Goal: Task Accomplishment & Management: Use online tool/utility

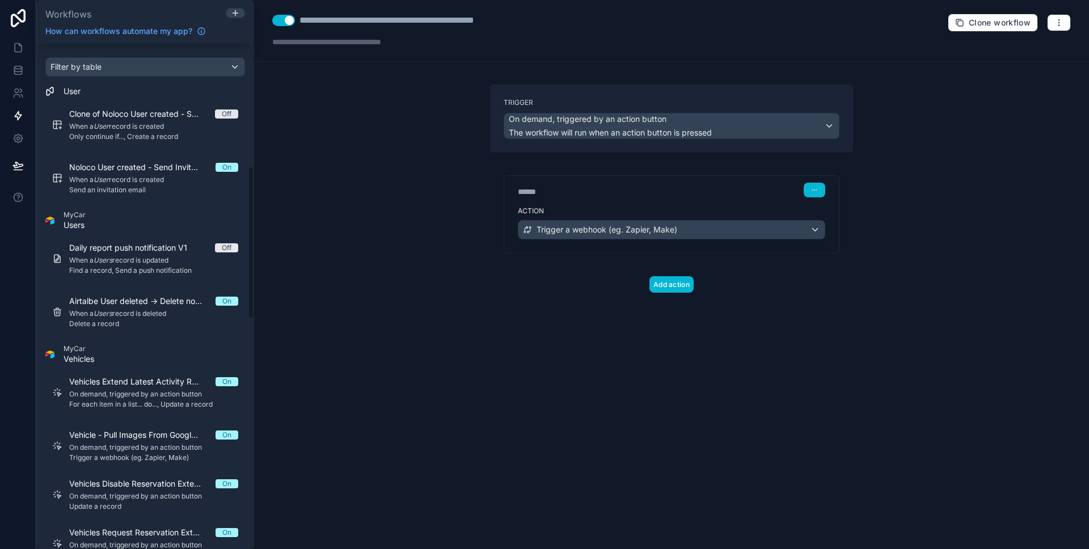
scroll to position [89, 0]
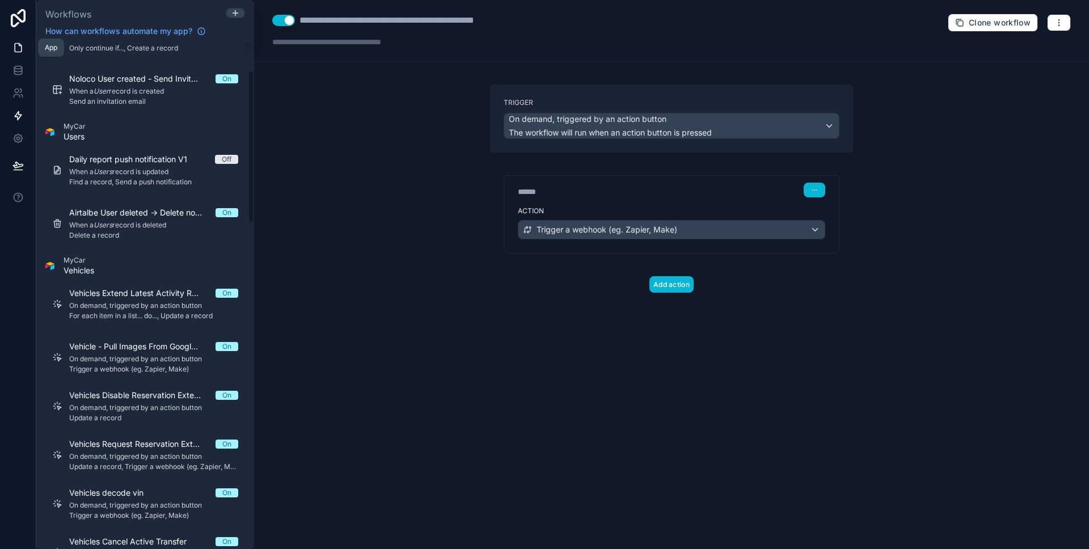
click at [24, 49] on link at bounding box center [18, 47] width 36 height 23
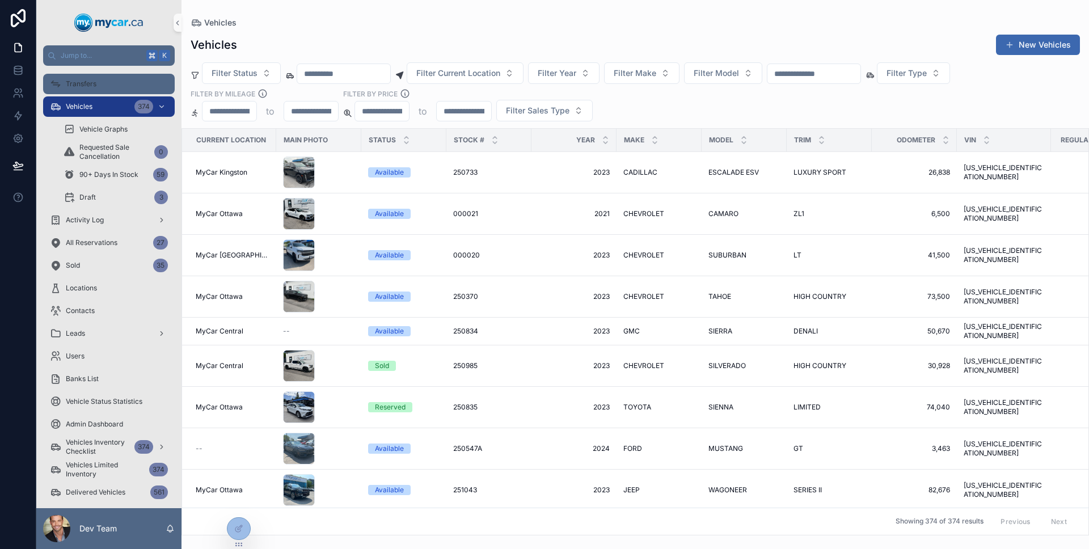
click at [133, 87] on div "Transfers" at bounding box center [109, 84] width 118 height 18
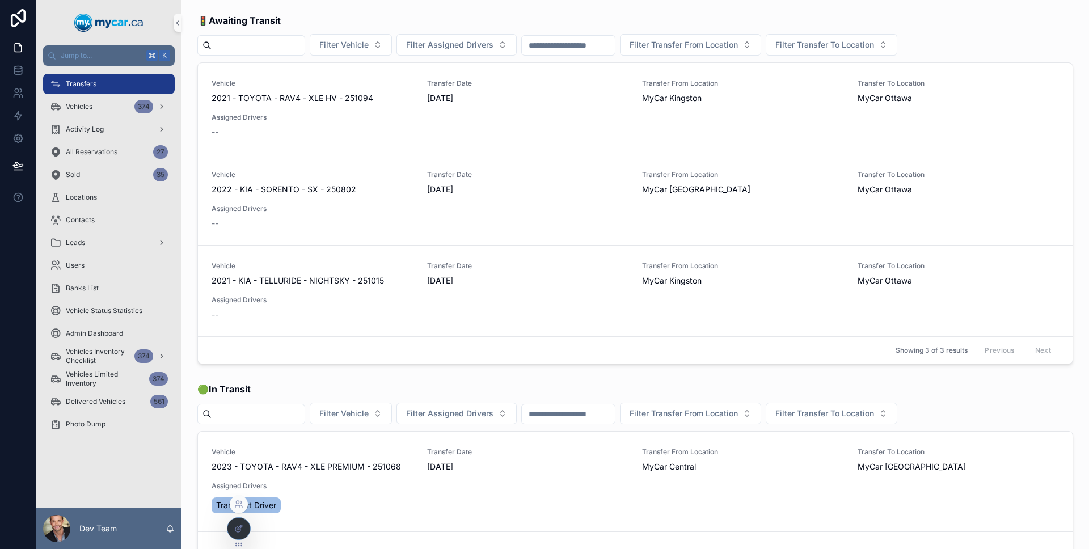
click at [231, 531] on div at bounding box center [238, 529] width 23 height 22
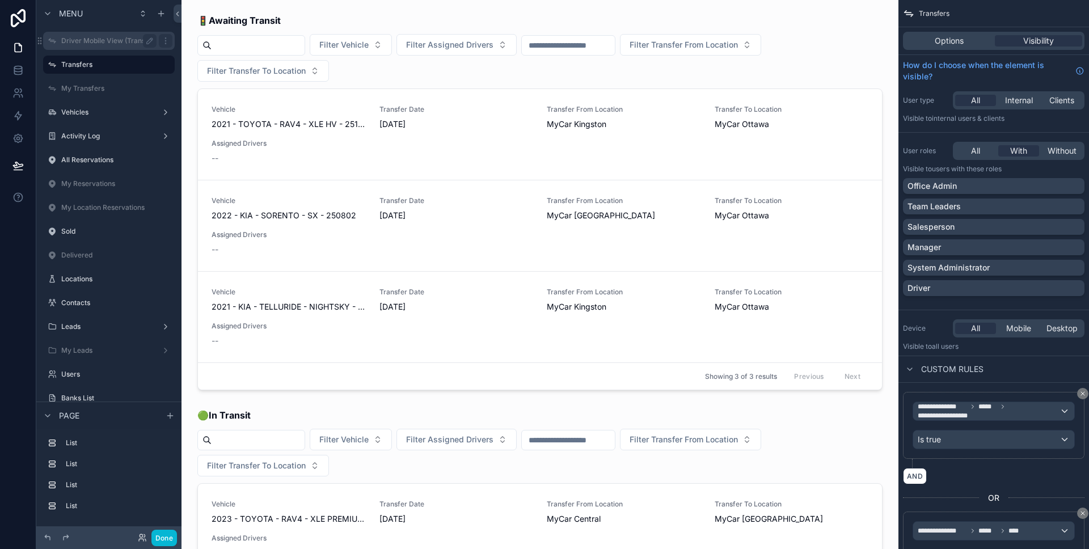
click at [107, 47] on div "Driver Mobile View (Transfers)" at bounding box center [108, 41] width 95 height 14
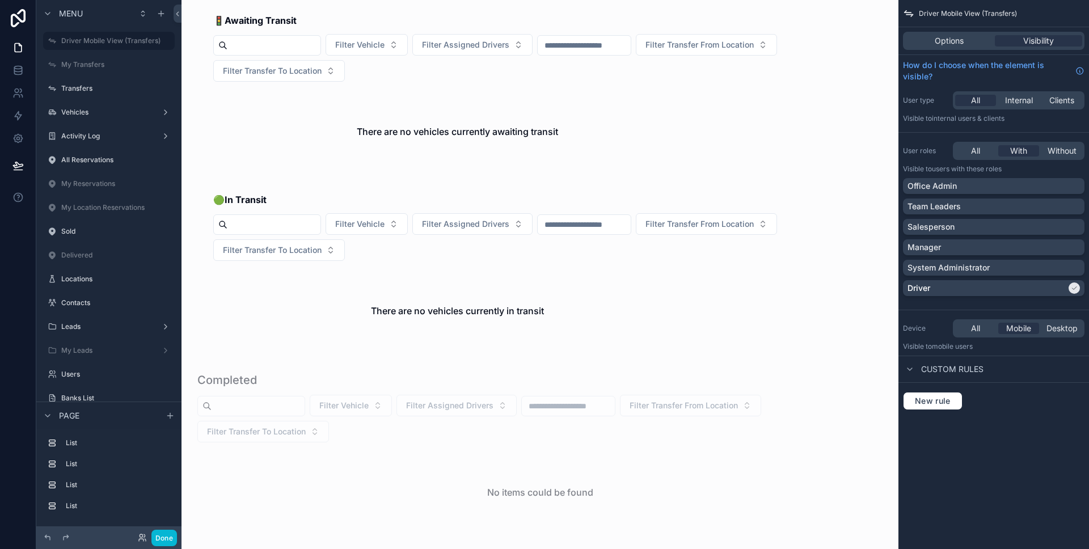
click at [40, 60] on div "My Transfers" at bounding box center [108, 64] width 145 height 20
click at [59, 64] on div "My Transfers" at bounding box center [108, 65] width 127 height 18
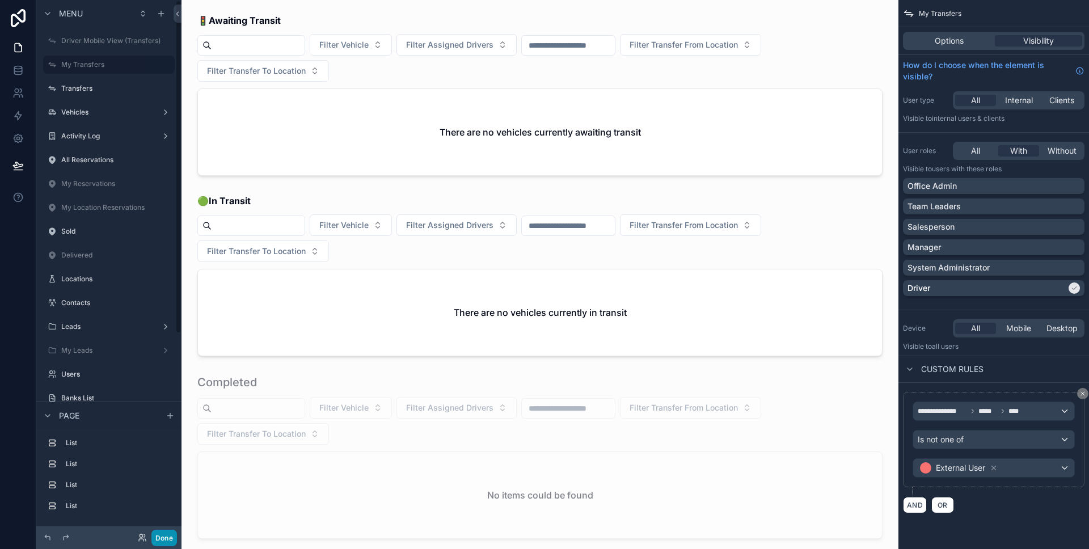
click at [162, 536] on button "Done" at bounding box center [164, 538] width 26 height 16
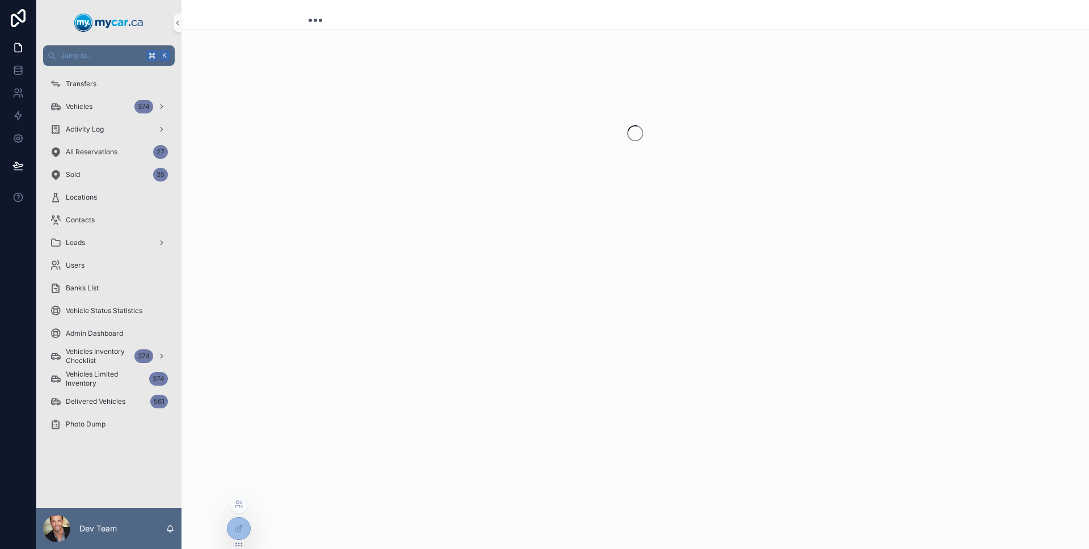
click at [244, 540] on div at bounding box center [239, 533] width 24 height 32
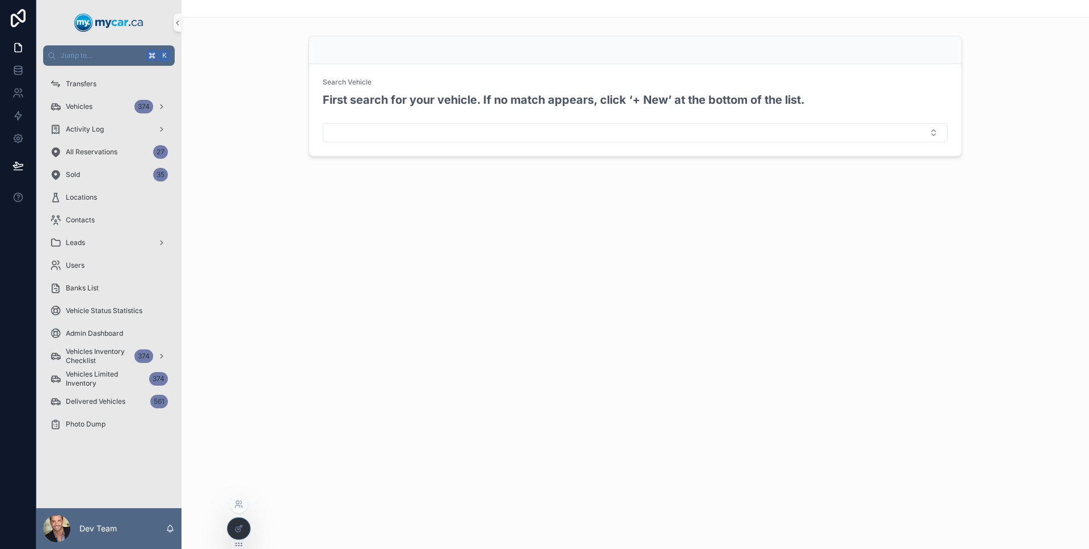
click at [230, 525] on div at bounding box center [238, 529] width 23 height 22
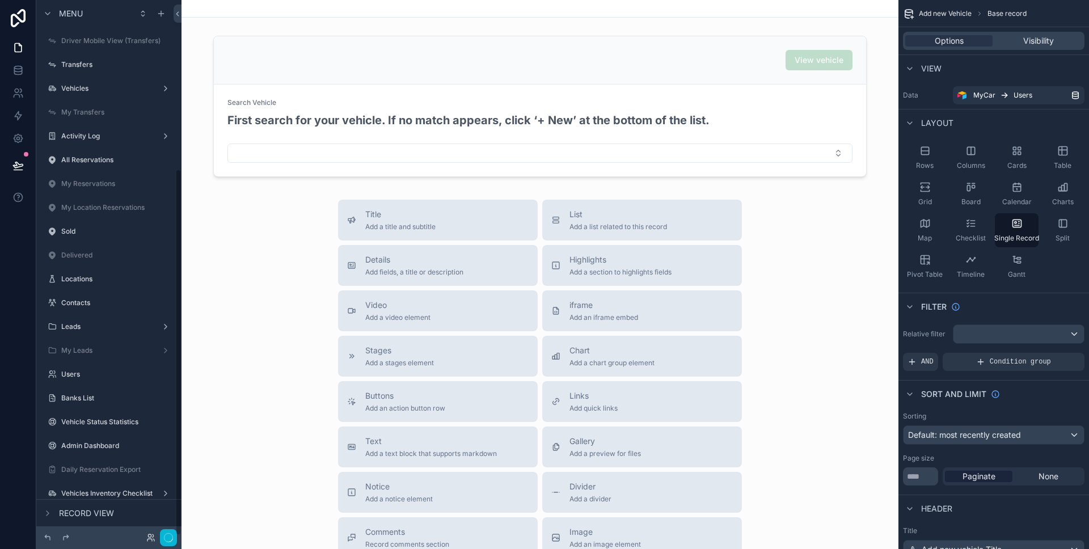
scroll to position [246, 0]
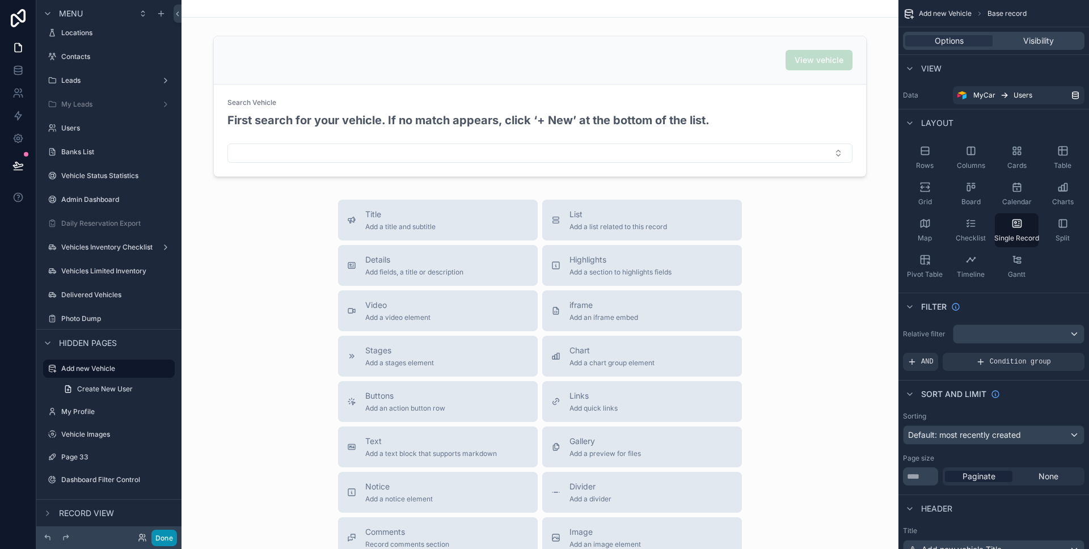
click at [169, 534] on button "Done" at bounding box center [164, 538] width 26 height 16
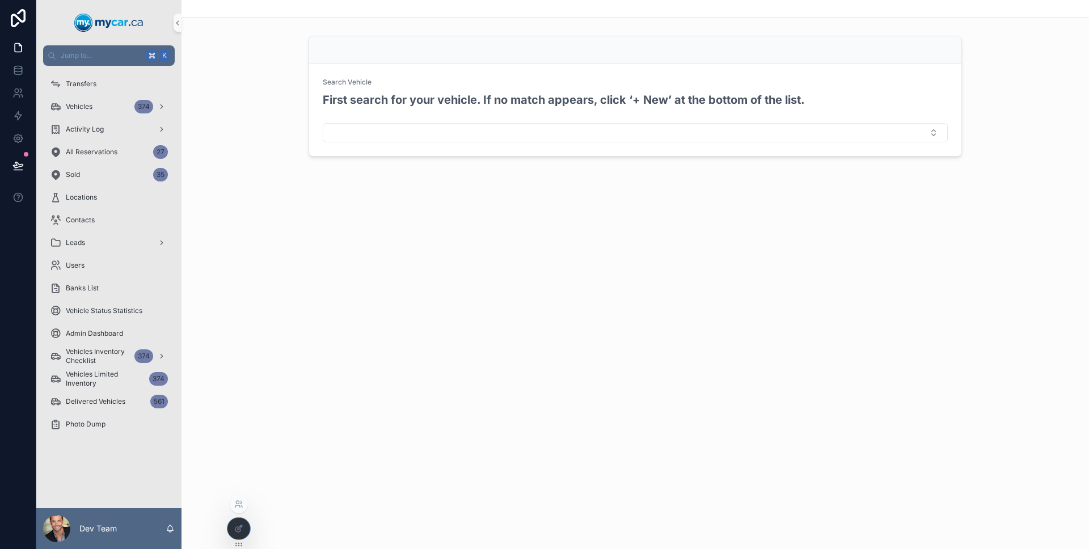
click at [234, 519] on div at bounding box center [238, 529] width 23 height 22
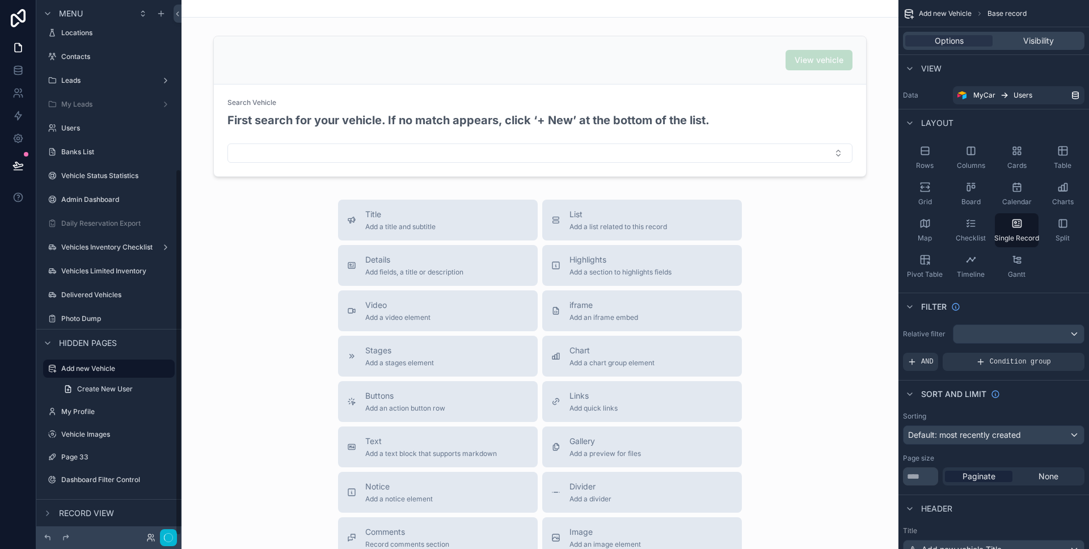
scroll to position [0, 0]
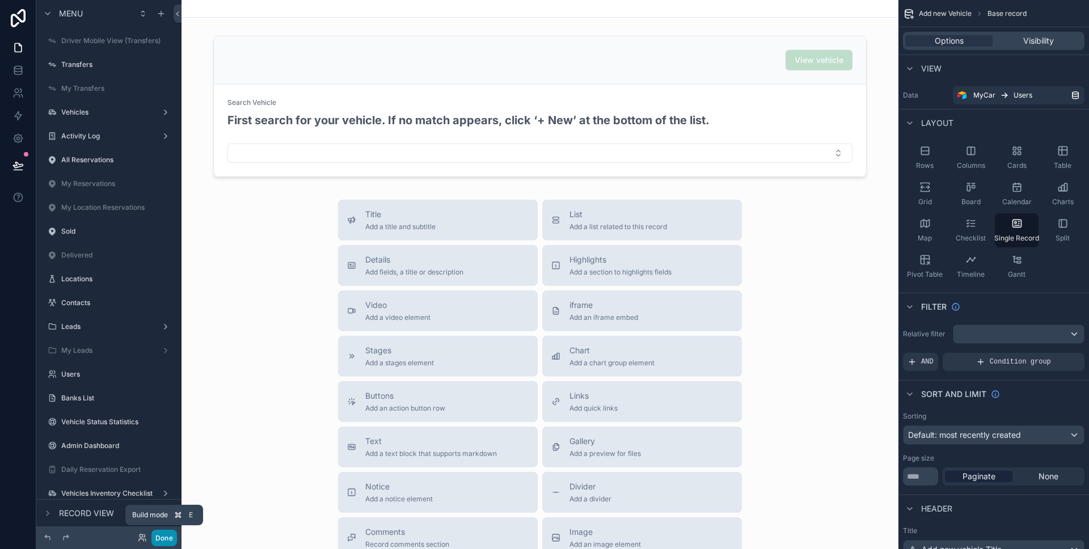
click at [174, 536] on button "Done" at bounding box center [164, 538] width 26 height 16
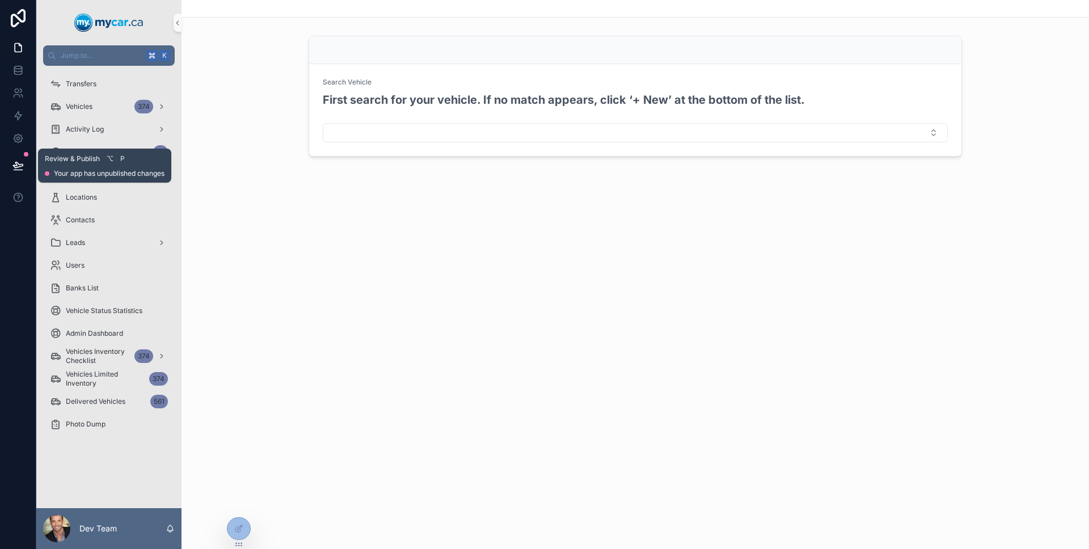
click at [12, 164] on icon at bounding box center [17, 165] width 11 height 11
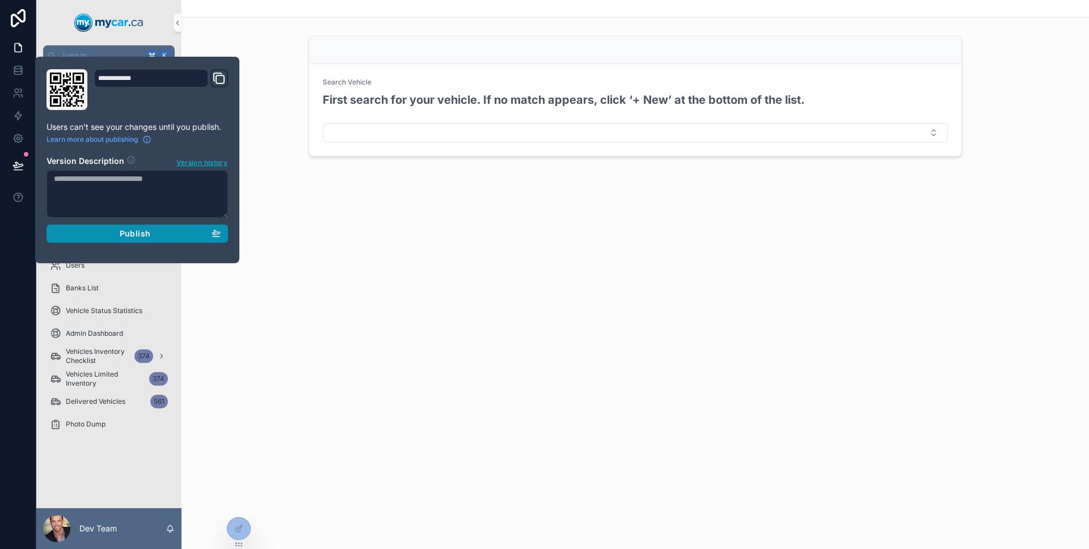
click at [82, 229] on div "Publish" at bounding box center [137, 234] width 167 height 10
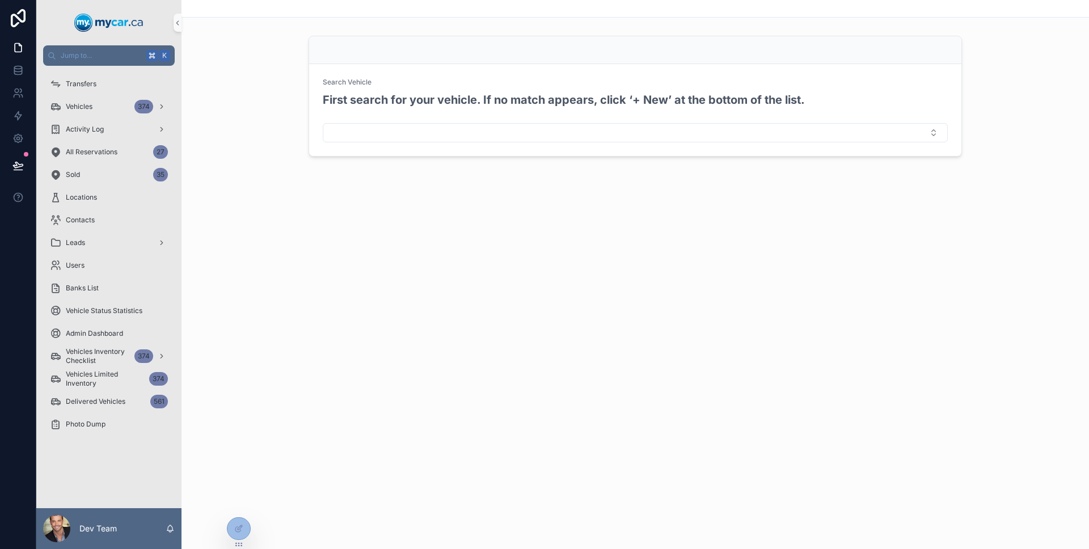
click at [11, 238] on div at bounding box center [18, 274] width 36 height 549
click at [239, 521] on div at bounding box center [238, 529] width 23 height 22
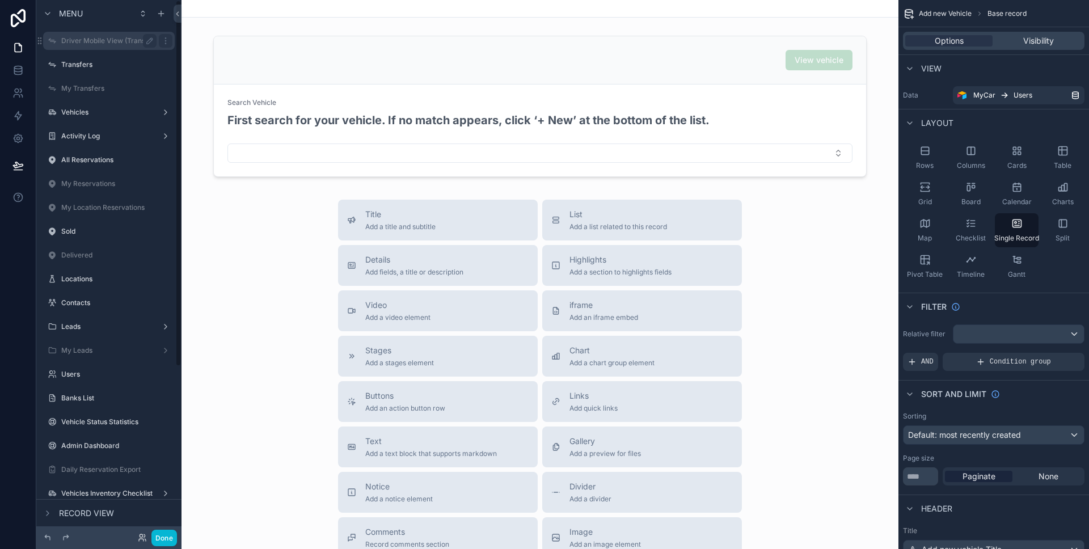
click at [99, 41] on label "Driver Mobile View (Transfers)" at bounding box center [110, 40] width 99 height 9
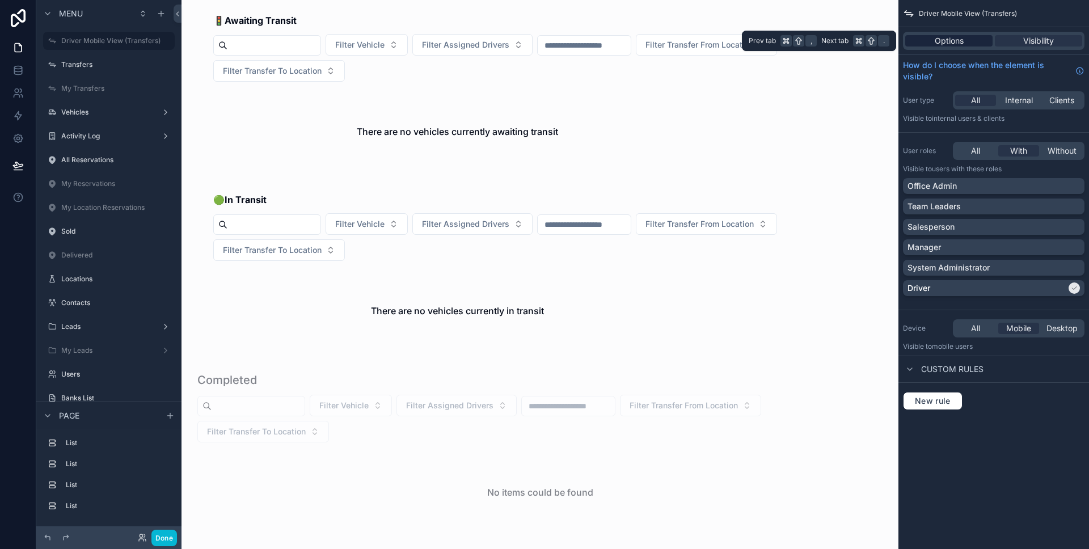
click at [972, 40] on div "Options" at bounding box center [948, 40] width 87 height 11
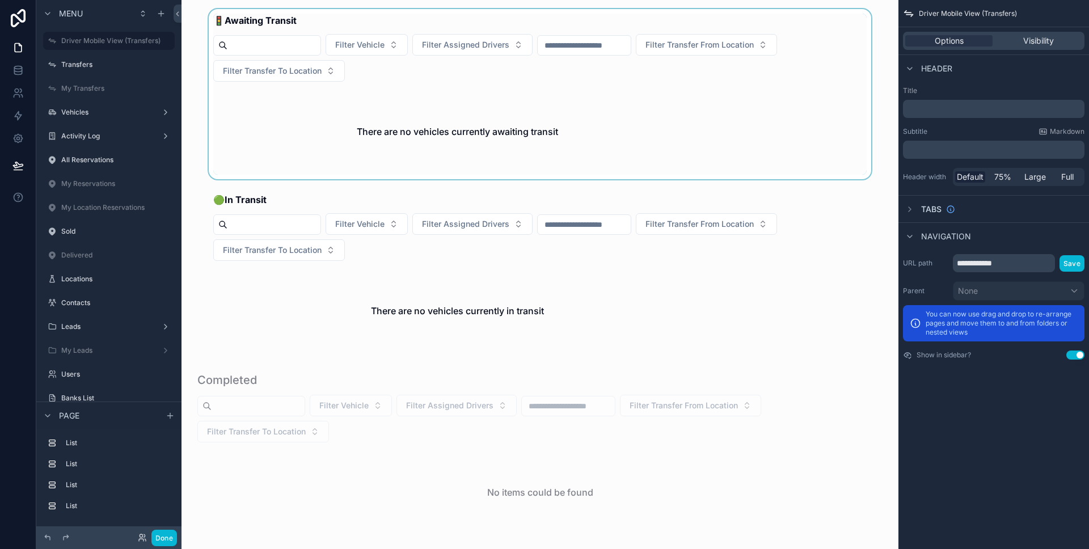
click at [777, 111] on div "scrollable content" at bounding box center [540, 94] width 699 height 170
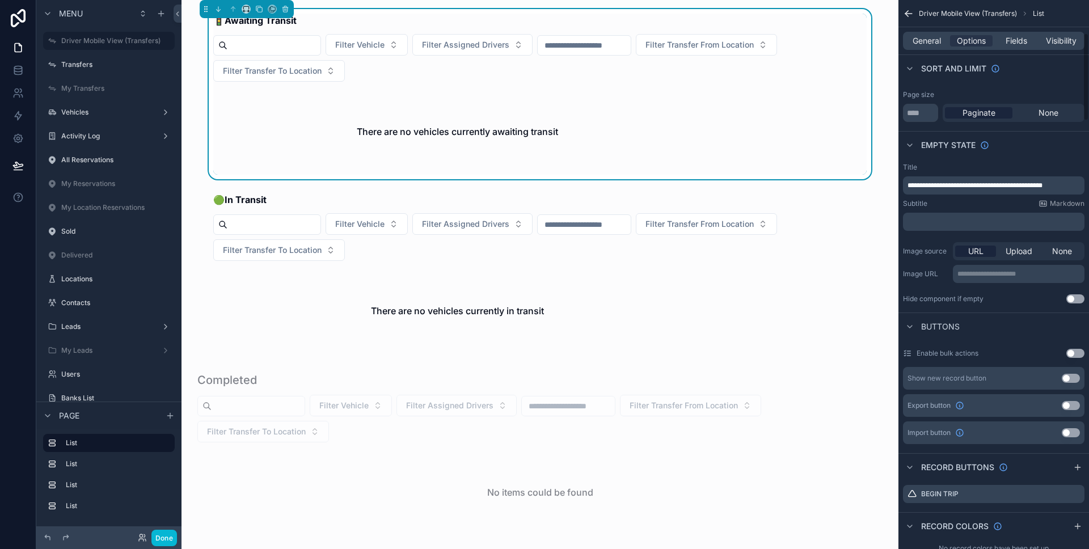
scroll to position [431, 0]
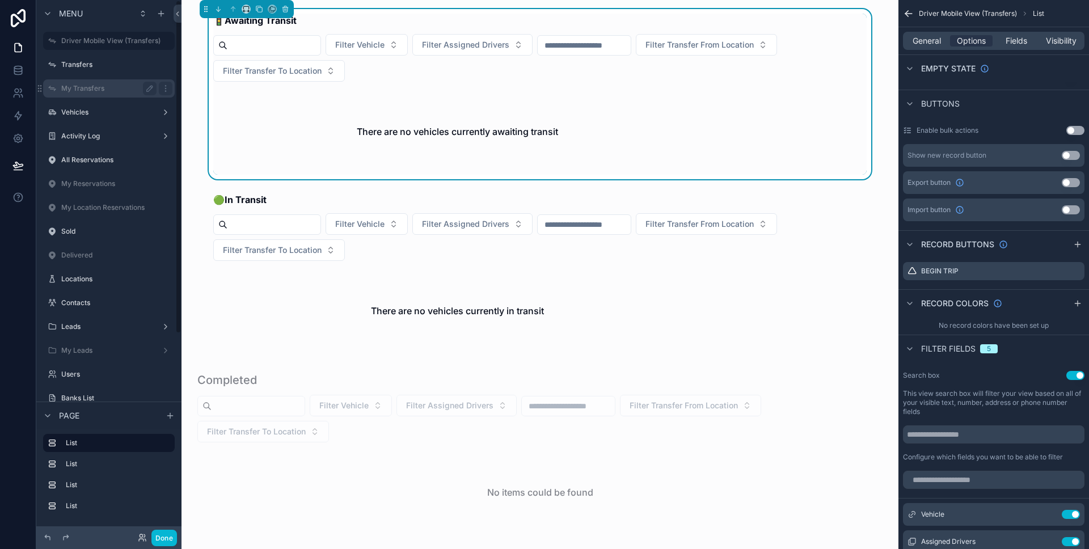
click at [94, 92] on label "My Transfers" at bounding box center [106, 88] width 91 height 9
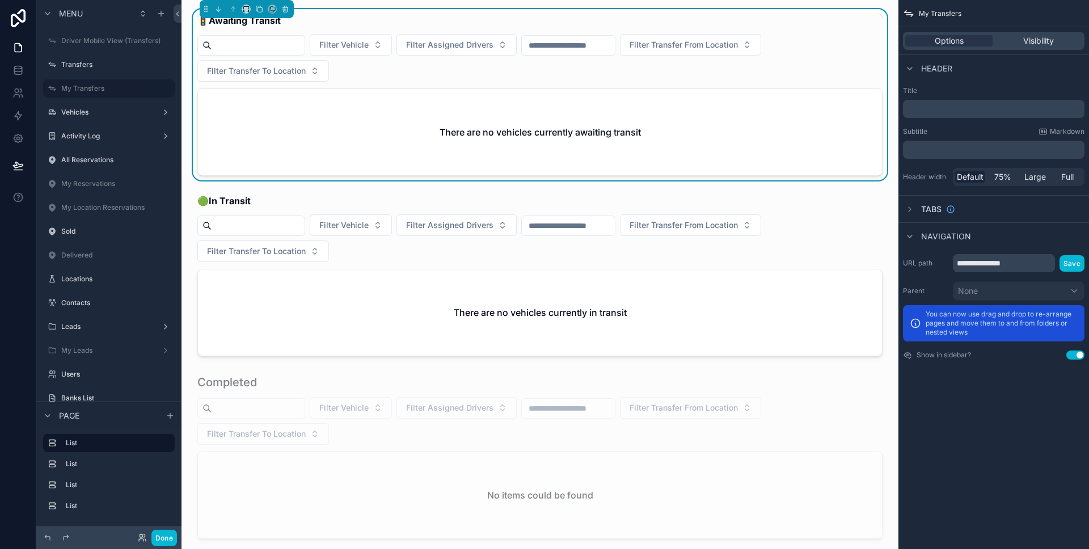
click at [763, 137] on div "There are no vehicles currently awaiting transit" at bounding box center [540, 132] width 684 height 86
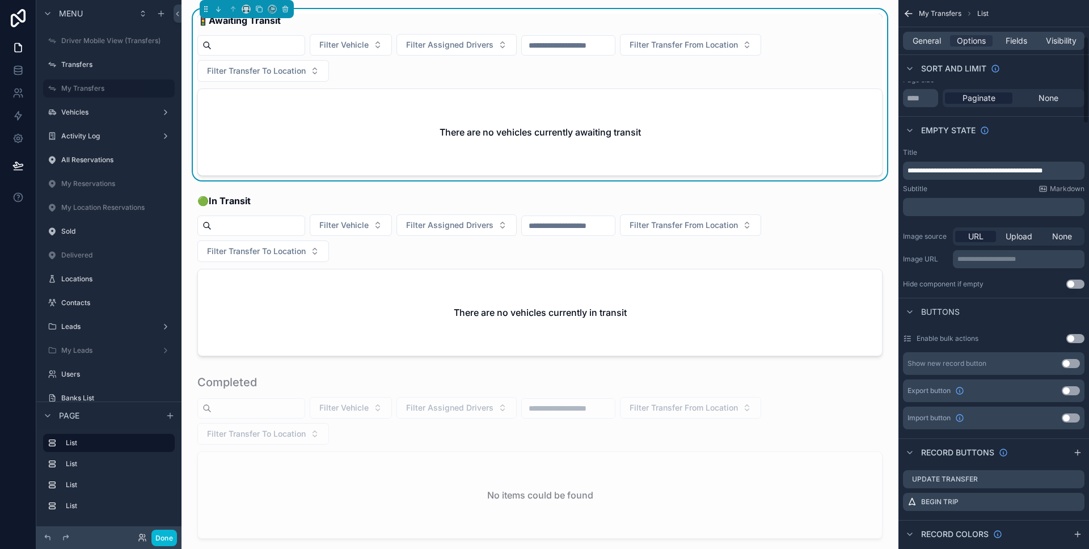
scroll to position [504, 0]
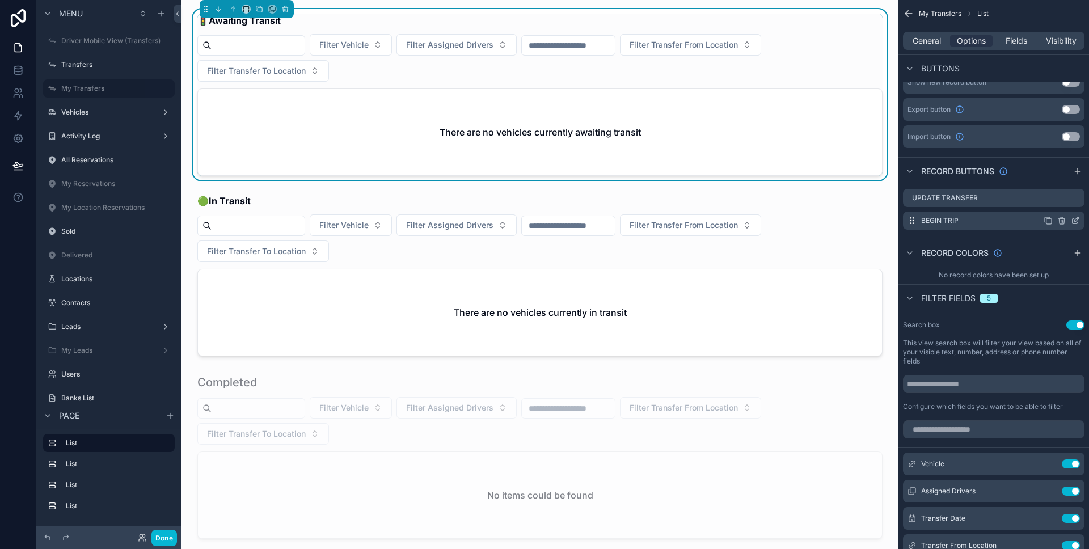
click at [1076, 224] on icon "scrollable content" at bounding box center [1075, 221] width 5 height 5
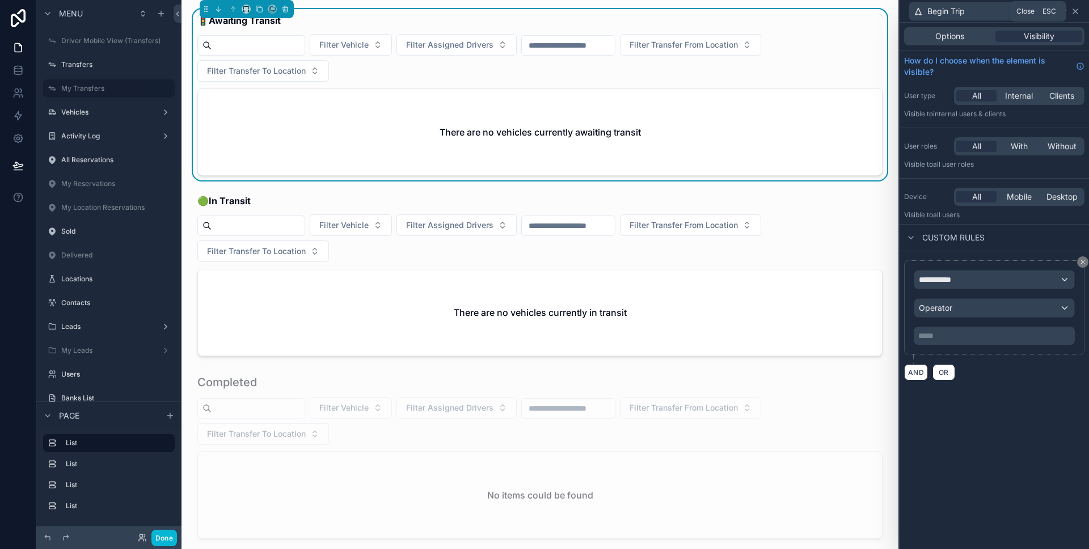
click at [1075, 13] on icon at bounding box center [1075, 11] width 9 height 9
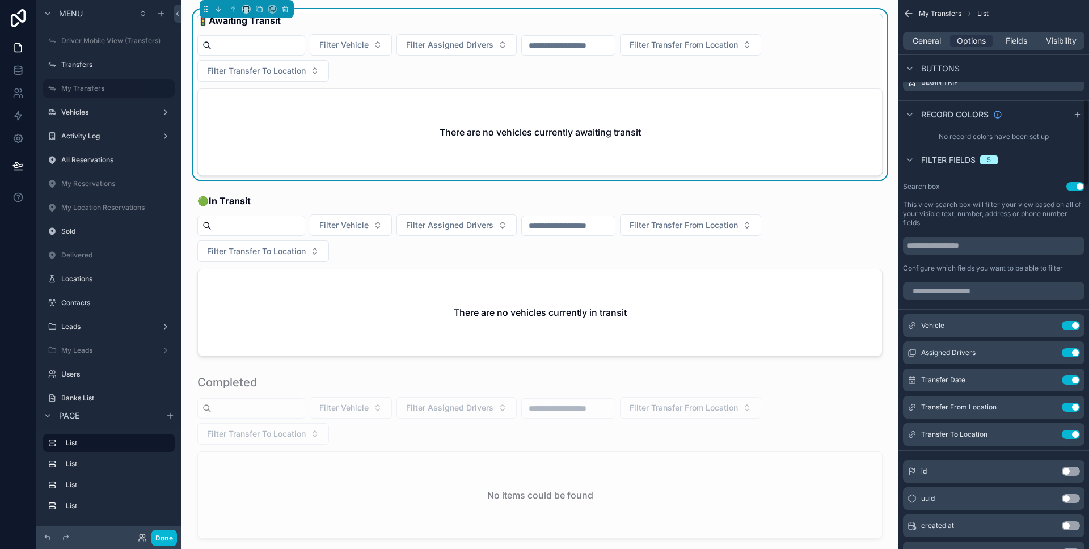
scroll to position [446, 0]
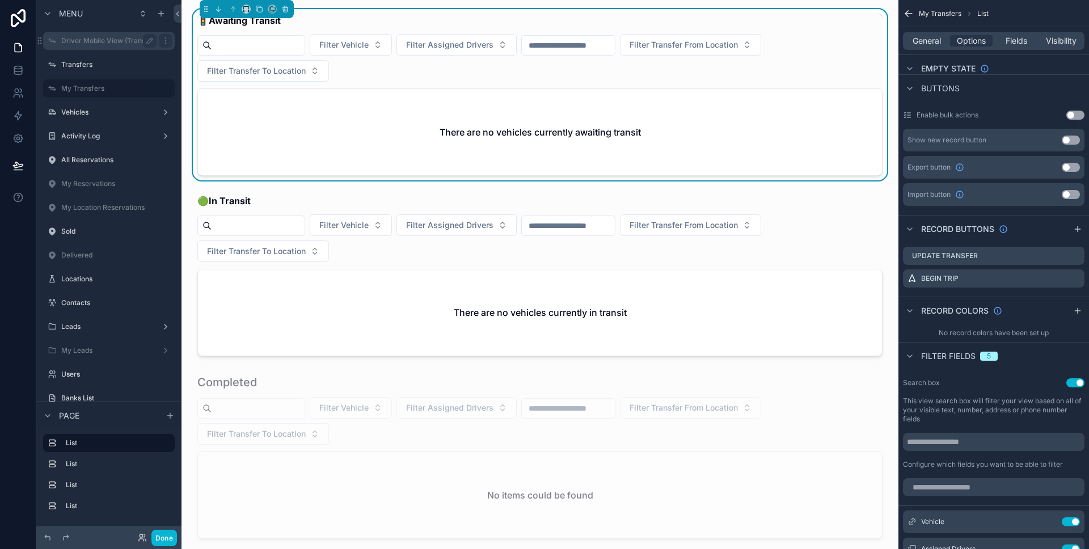
click at [94, 43] on label "Driver Mobile View (Transfers)" at bounding box center [110, 40] width 99 height 9
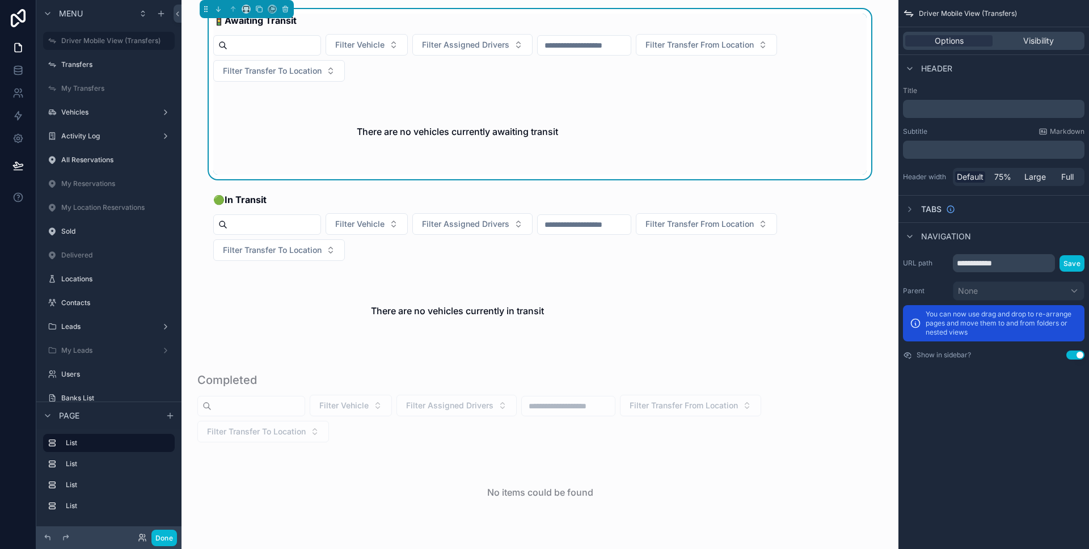
click at [660, 137] on div "There are no vehicles currently awaiting transit" at bounding box center [457, 132] width 488 height 86
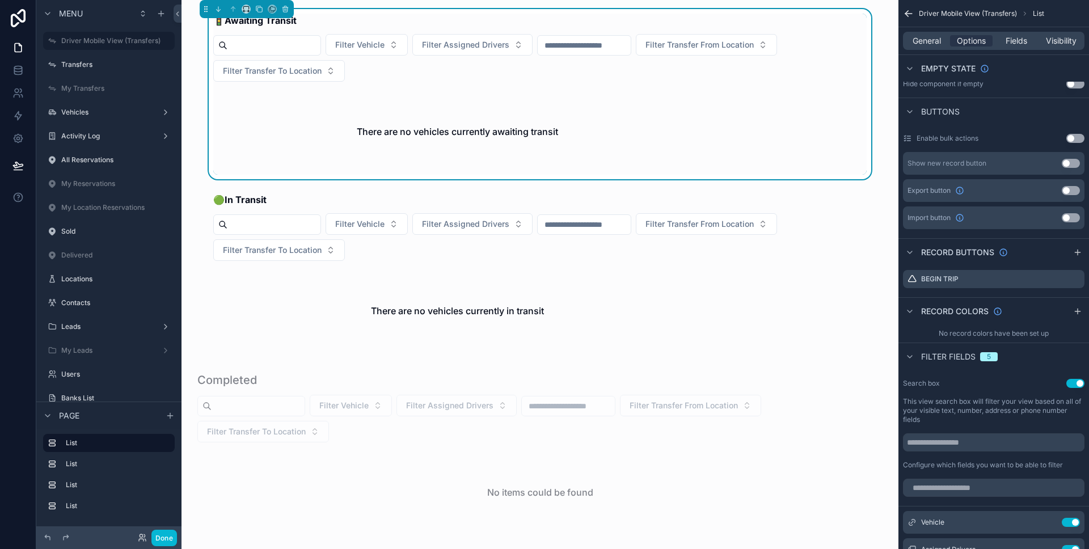
scroll to position [463, 0]
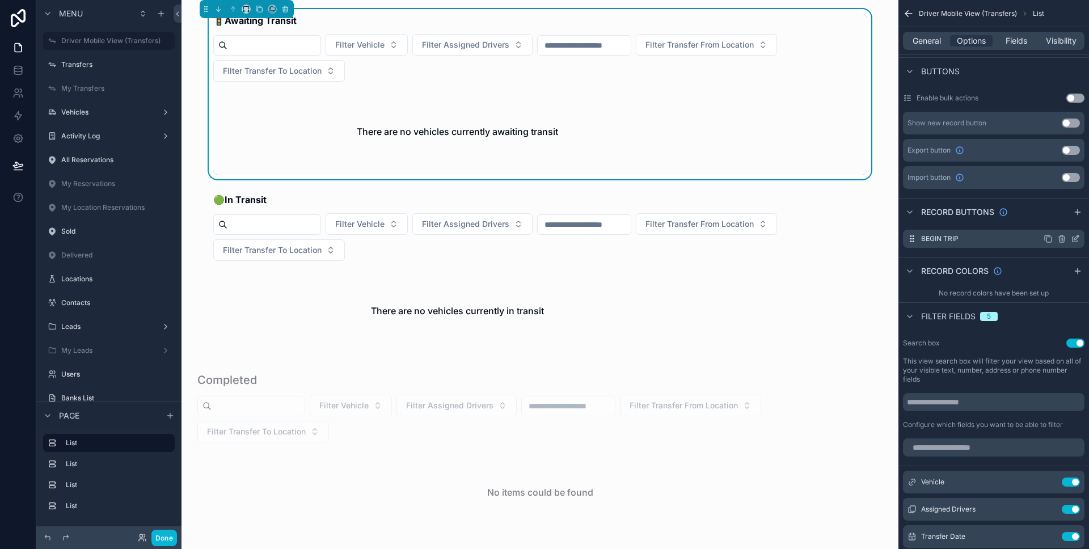
click at [1075, 236] on icon "scrollable content" at bounding box center [1075, 238] width 9 height 9
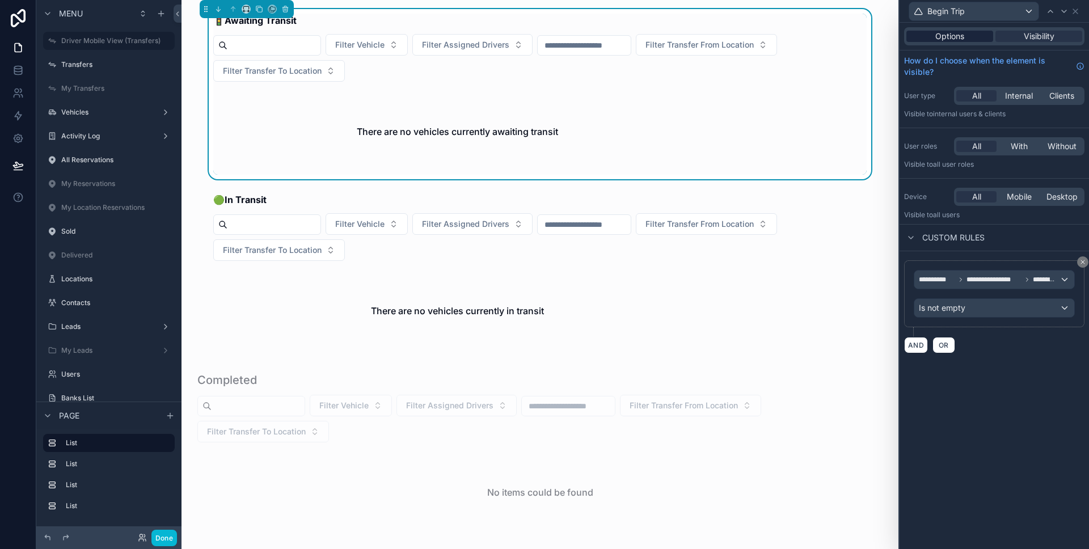
click at [962, 37] on span "Options" at bounding box center [950, 36] width 29 height 11
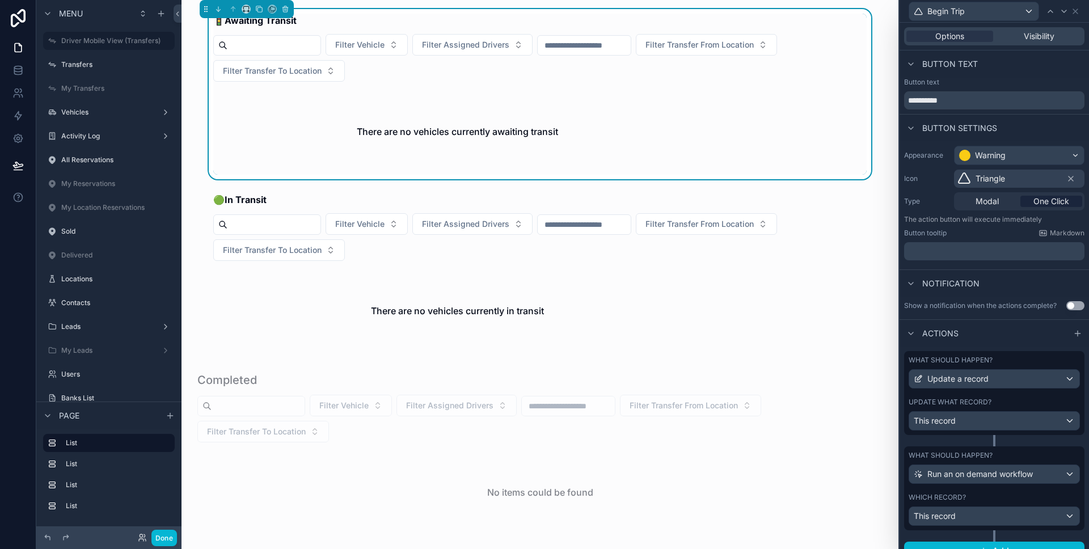
scroll to position [15, 0]
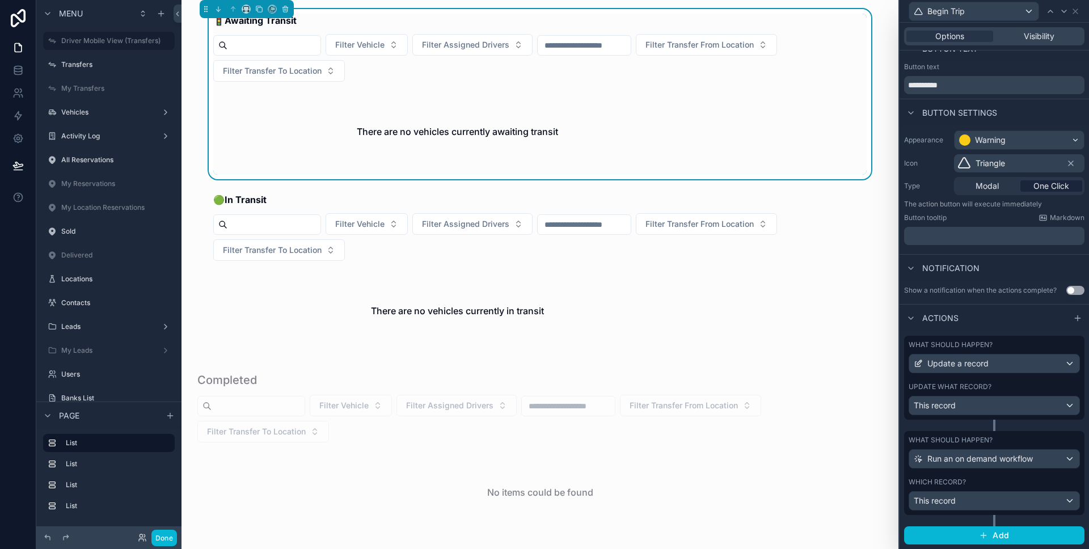
click at [990, 347] on label "What should happen?" at bounding box center [951, 344] width 84 height 9
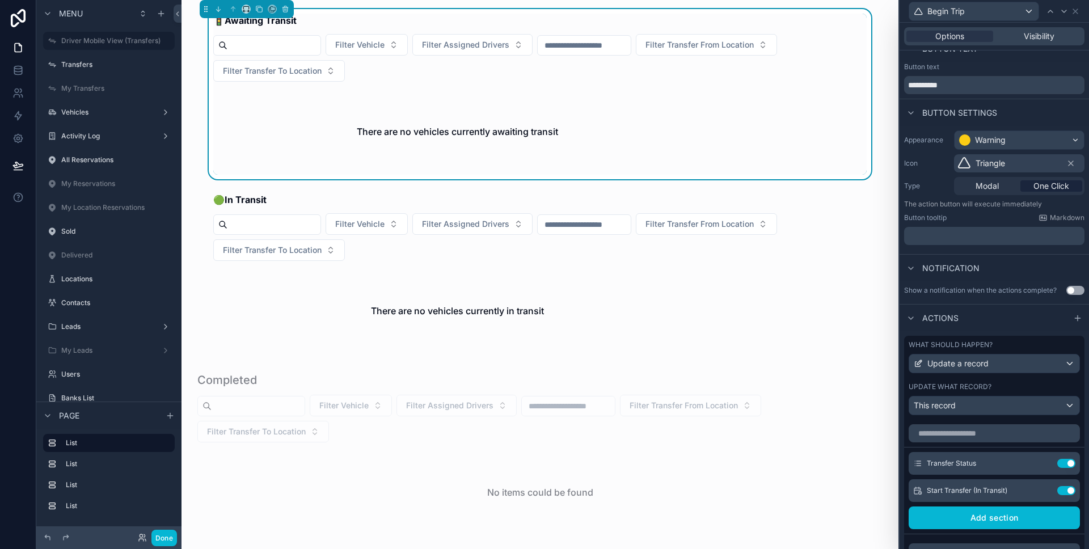
scroll to position [66, 0]
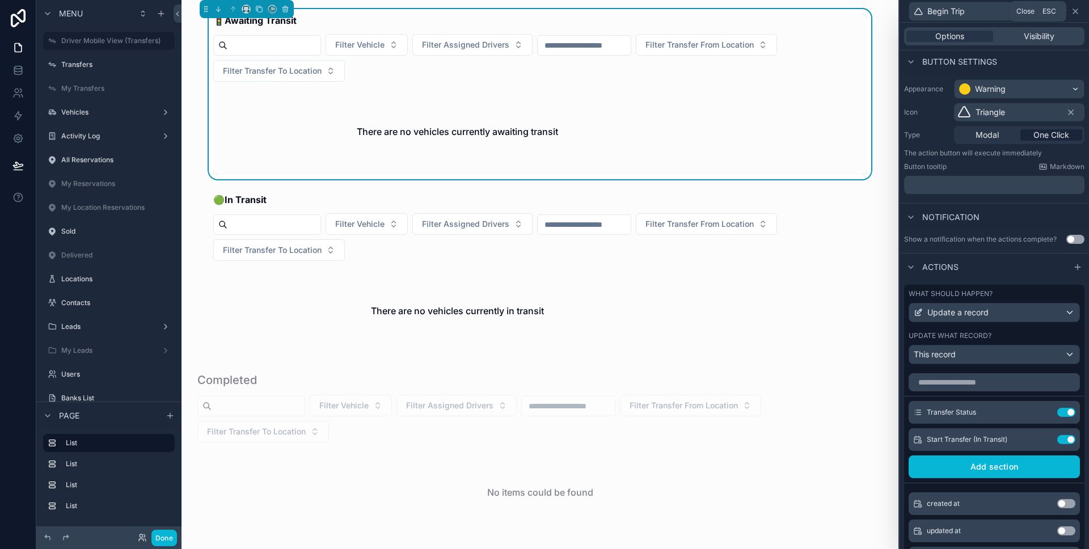
click at [1076, 14] on icon at bounding box center [1075, 11] width 9 height 9
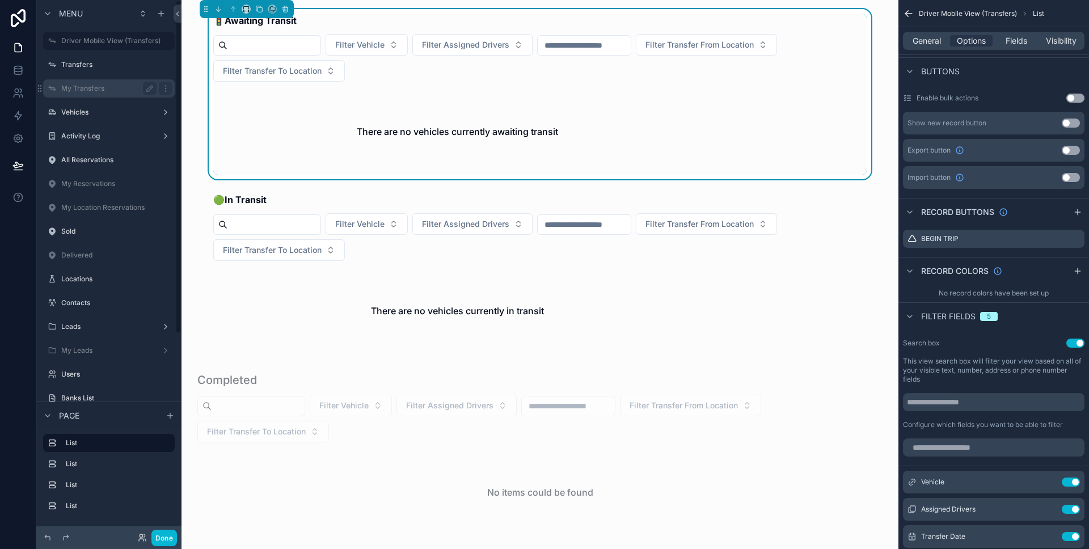
click at [116, 88] on label "My Transfers" at bounding box center [106, 88] width 91 height 9
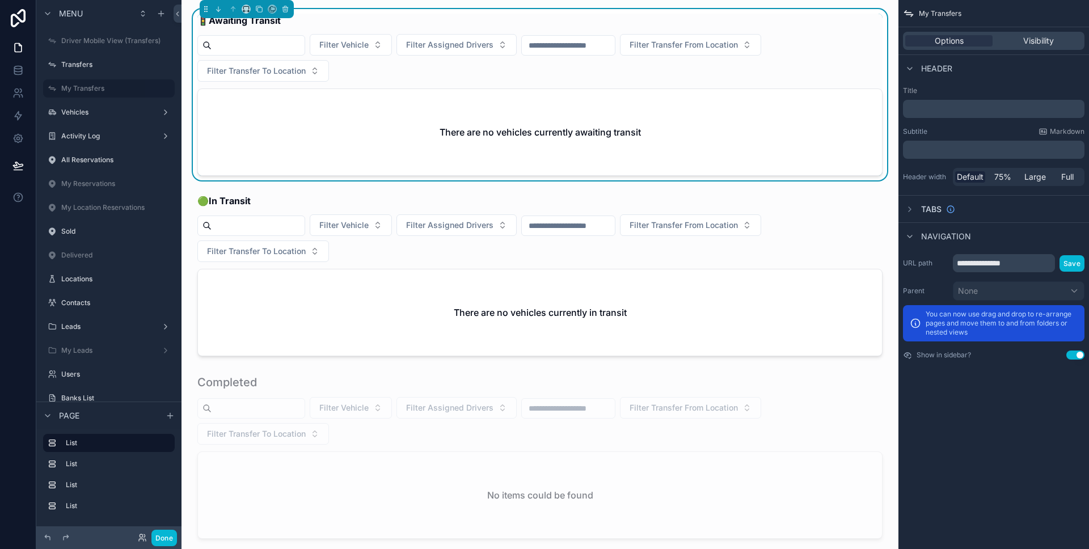
click at [591, 134] on h2 "There are no vehicles currently awaiting transit" at bounding box center [540, 132] width 201 height 14
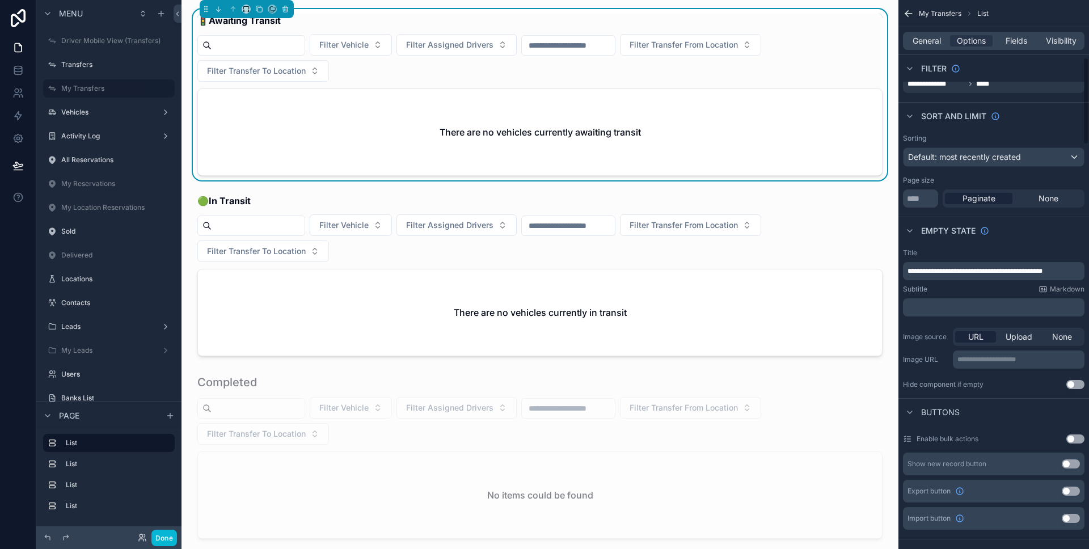
scroll to position [363, 0]
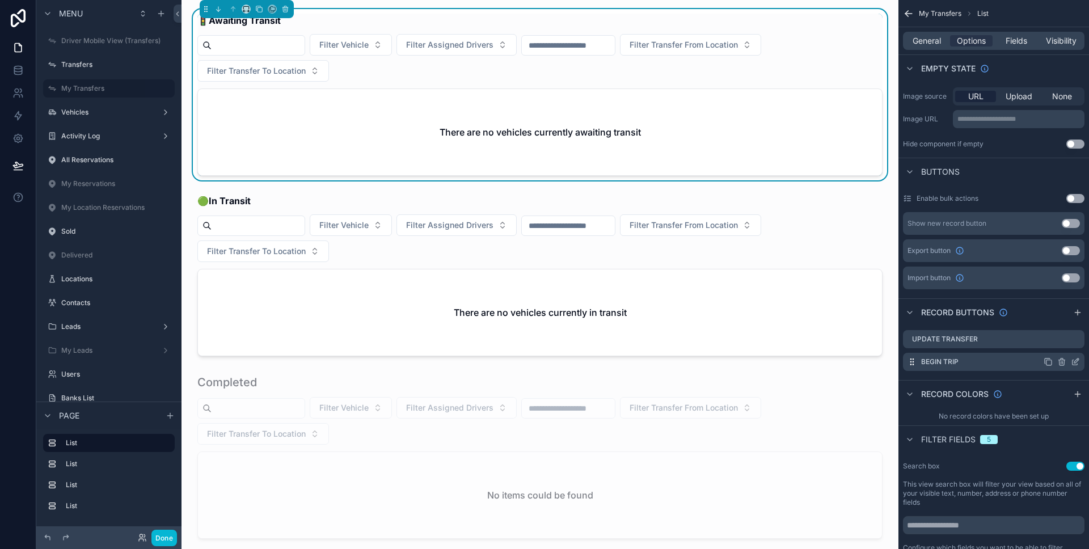
click at [1074, 366] on icon "scrollable content" at bounding box center [1075, 361] width 9 height 9
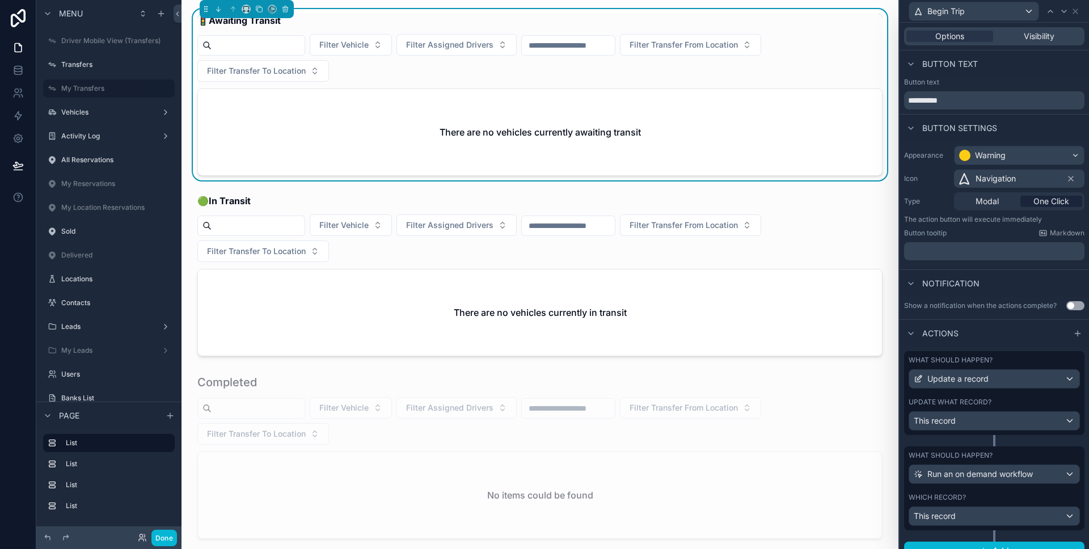
scroll to position [15, 0]
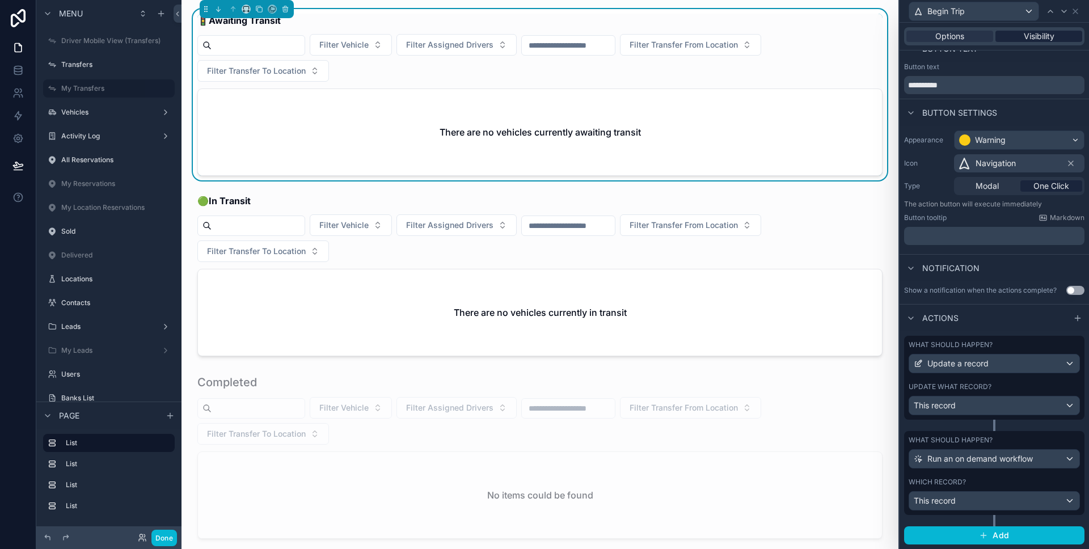
click at [1024, 36] on span "Visibility" at bounding box center [1039, 36] width 31 height 11
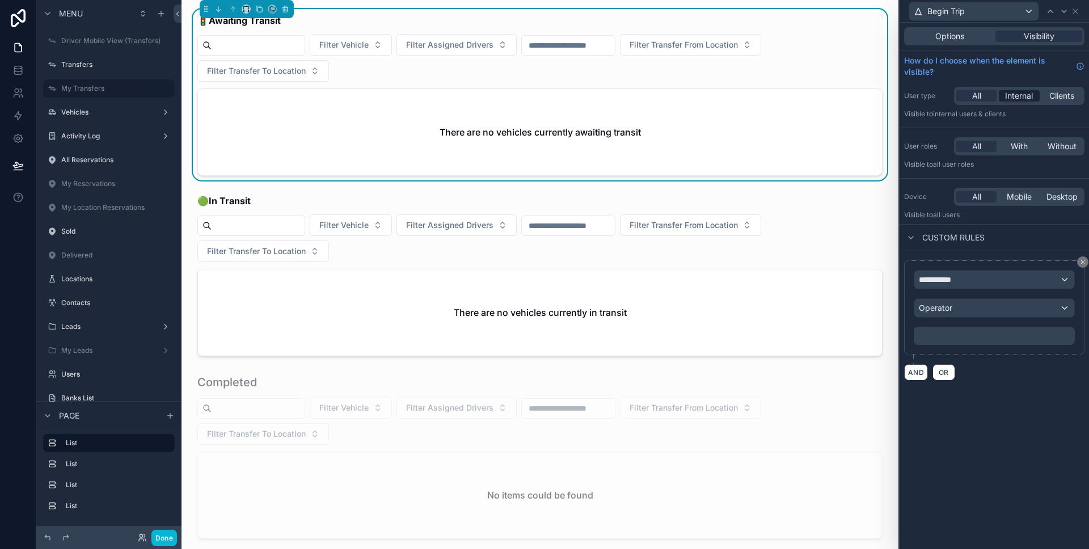
scroll to position [0, 0]
click at [951, 281] on span "**********" at bounding box center [940, 279] width 42 height 11
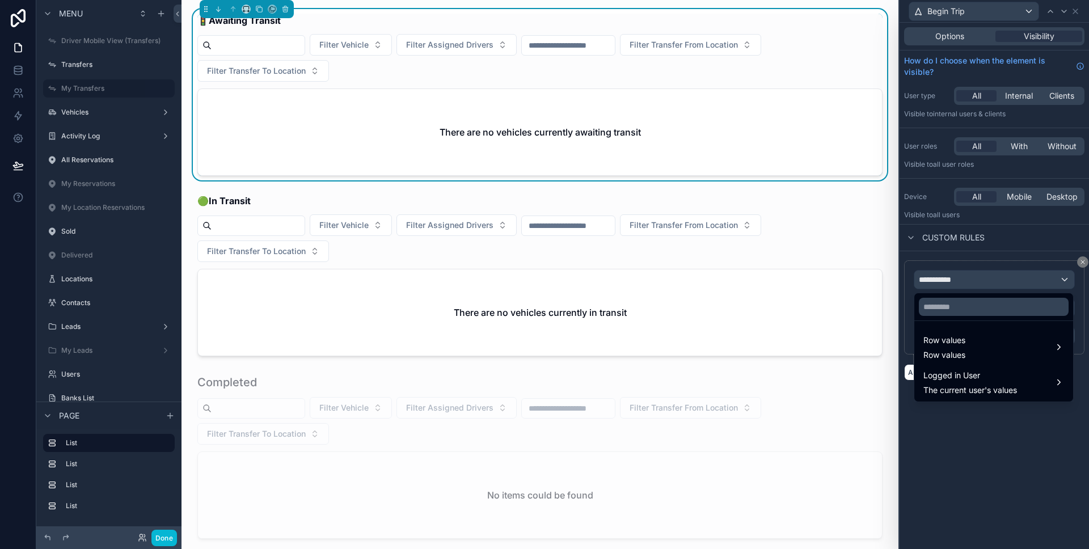
click at [951, 281] on div at bounding box center [994, 274] width 189 height 549
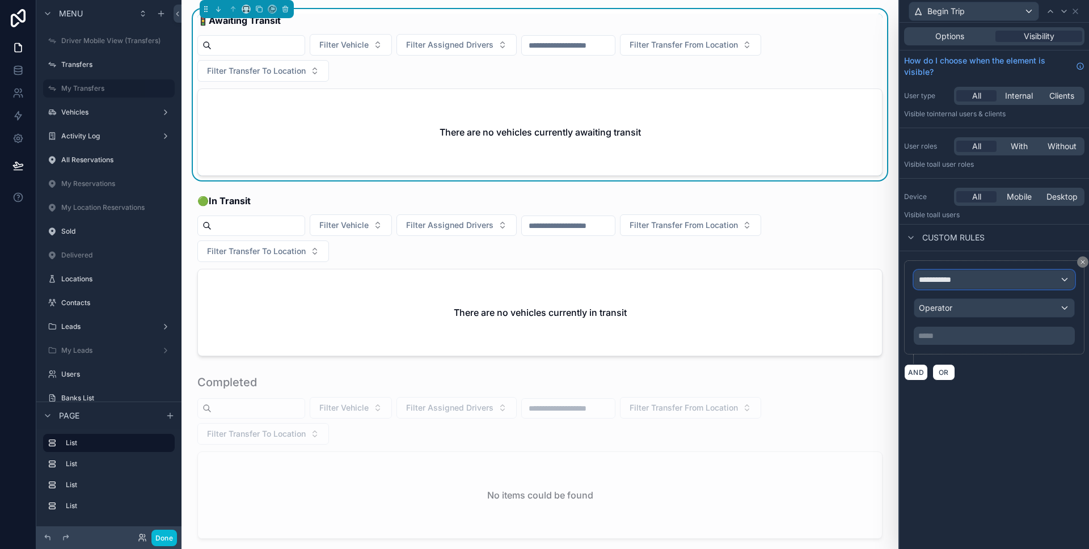
click at [951, 281] on span "**********" at bounding box center [940, 279] width 42 height 11
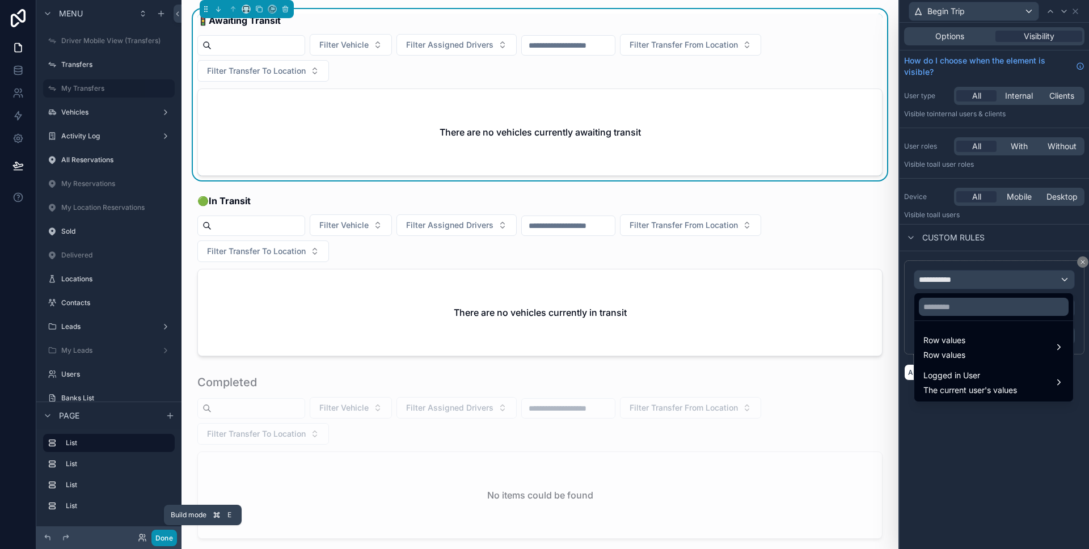
click at [176, 532] on button "Done" at bounding box center [164, 538] width 26 height 16
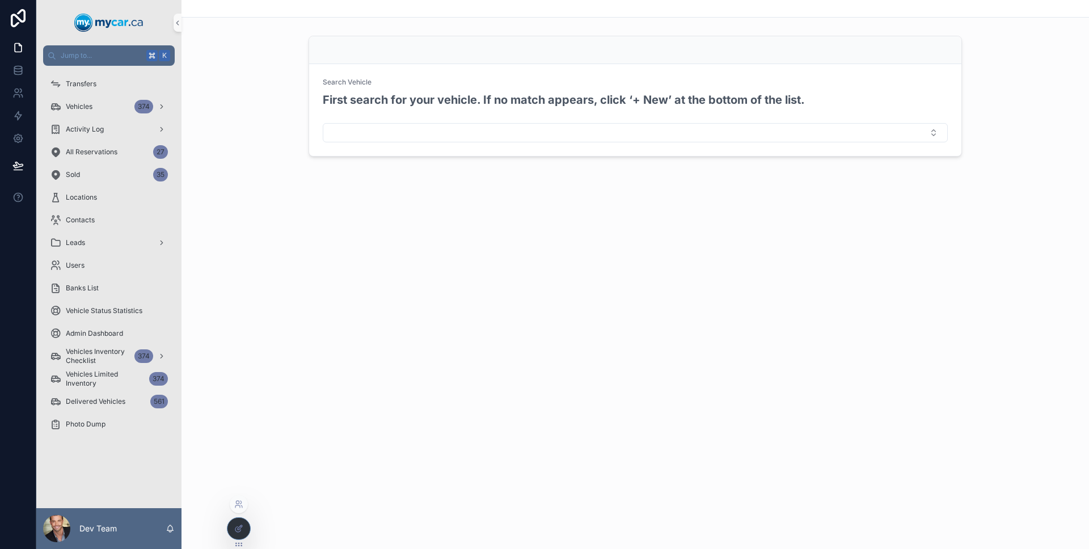
click at [243, 520] on div at bounding box center [238, 529] width 23 height 22
